Goal: Task Accomplishment & Management: Manage account settings

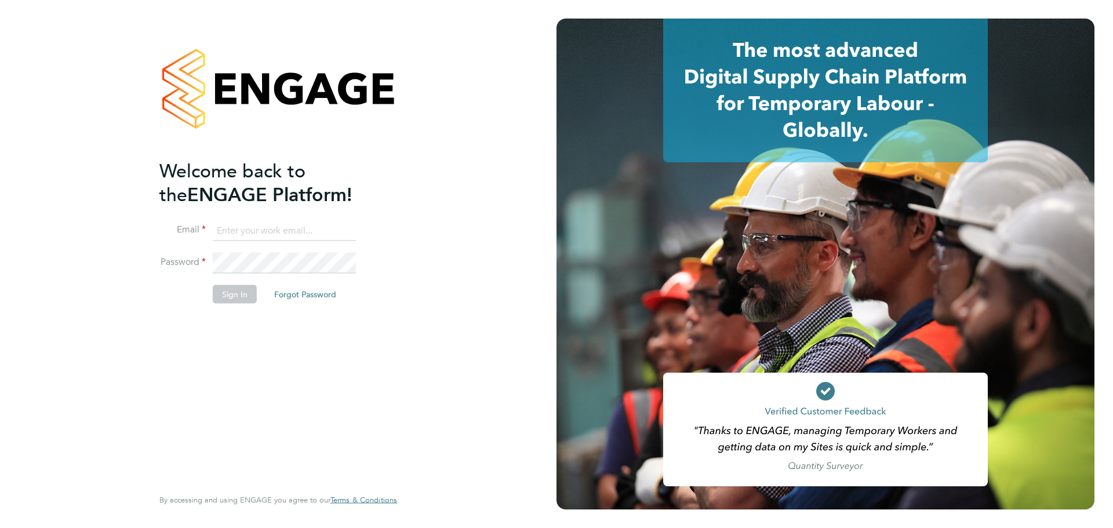
type input "[PERSON_NAME][EMAIL_ADDRESS][PERSON_NAME][PERSON_NAME][DOMAIN_NAME]"
click at [246, 292] on button "Sign In" at bounding box center [235, 294] width 44 height 19
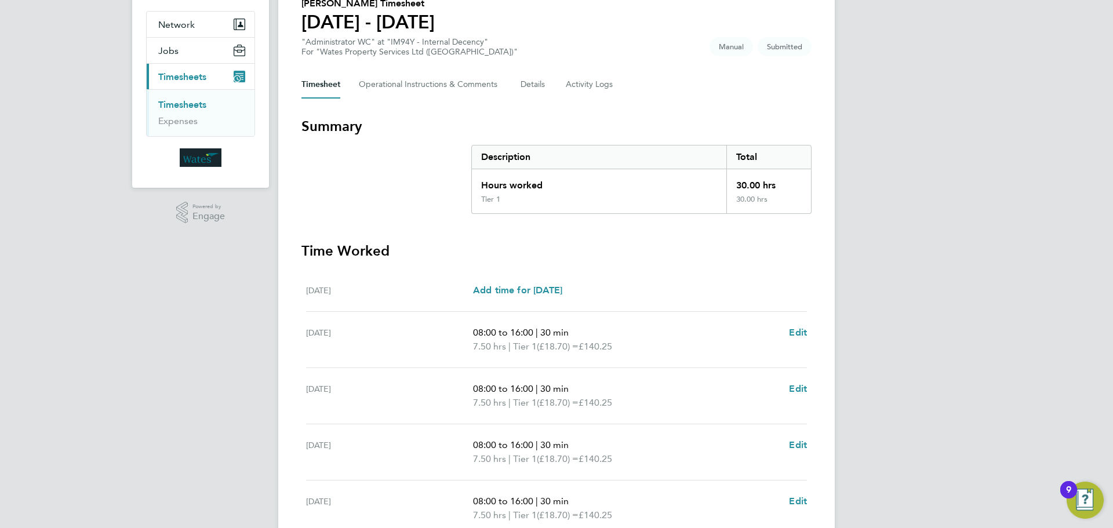
scroll to position [211, 0]
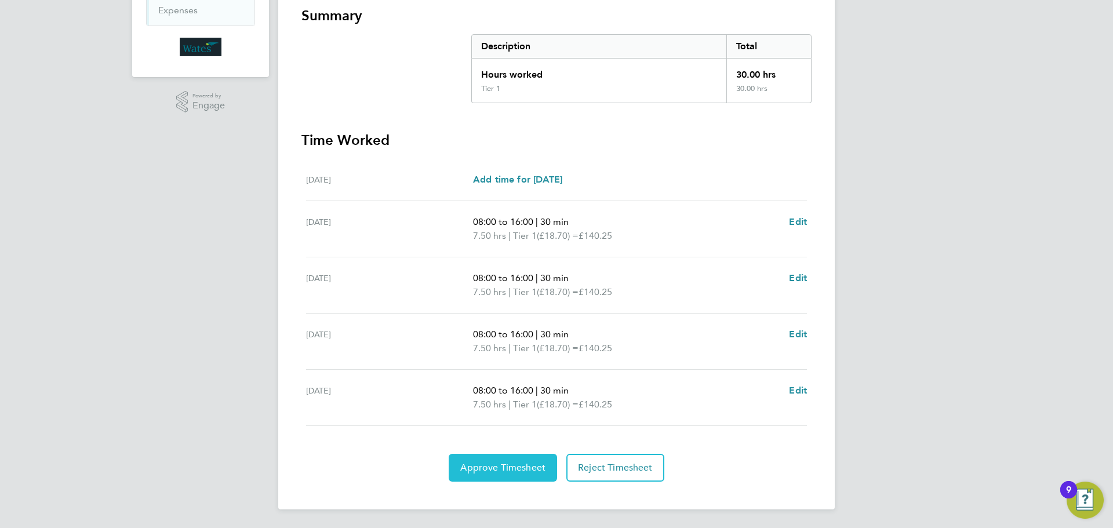
click at [506, 465] on span "Approve Timesheet" at bounding box center [502, 468] width 85 height 12
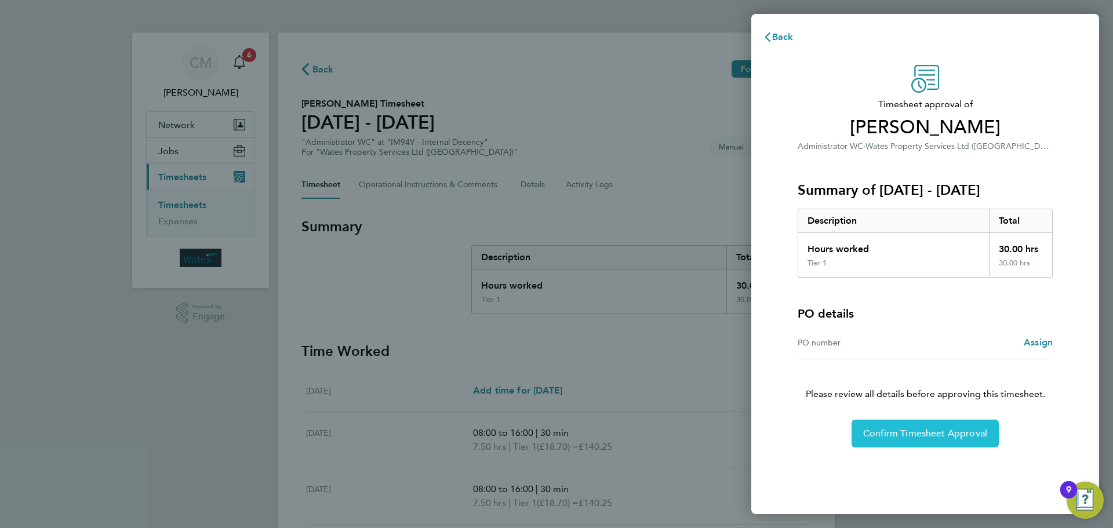
click at [920, 435] on span "Confirm Timesheet Approval" at bounding box center [925, 434] width 124 height 12
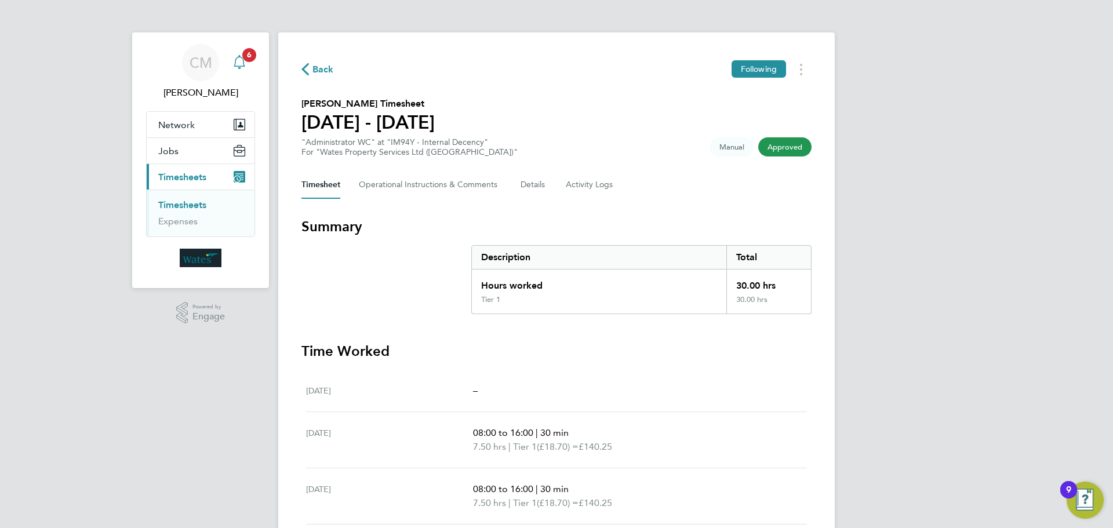
click at [236, 56] on icon "Main navigation" at bounding box center [239, 62] width 14 height 14
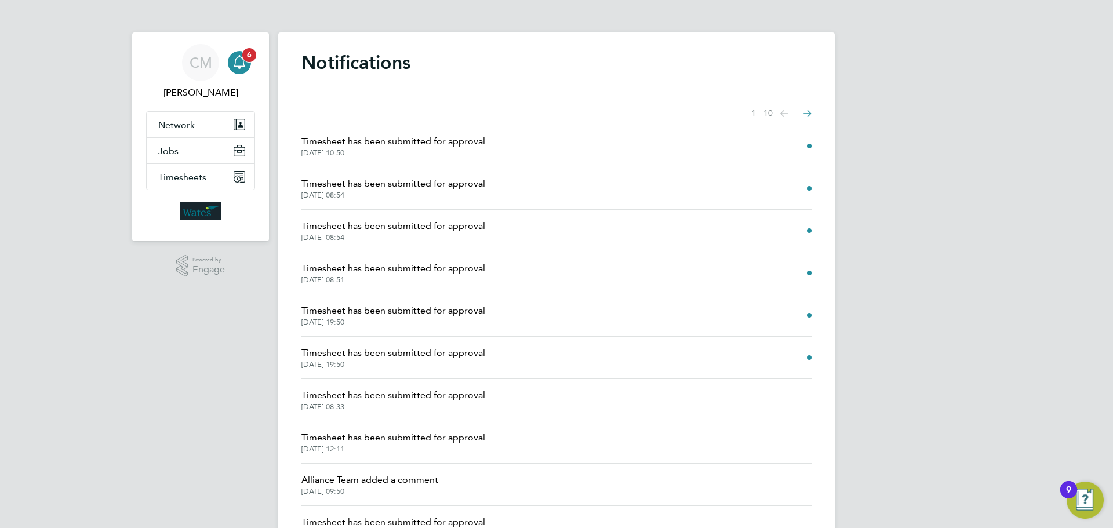
click at [237, 56] on icon "Main navigation" at bounding box center [239, 62] width 14 height 14
drag, startPoint x: 201, startPoint y: 66, endPoint x: 219, endPoint y: 66, distance: 18.6
click at [201, 67] on span "CM" at bounding box center [201, 62] width 23 height 15
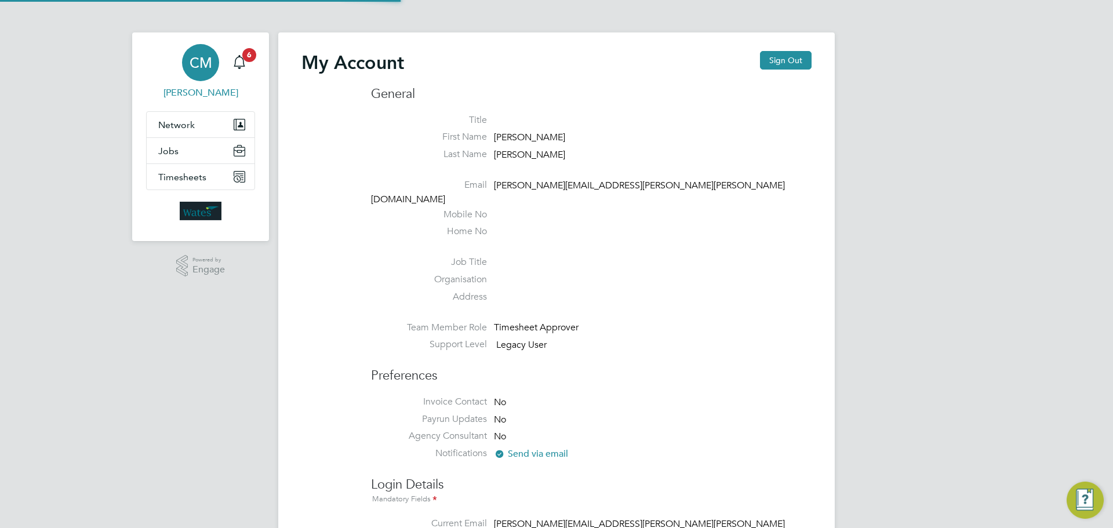
type input "[PERSON_NAME][EMAIL_ADDRESS][PERSON_NAME][PERSON_NAME][DOMAIN_NAME]"
